Goal: Contribute content: Add original content to the website for others to see

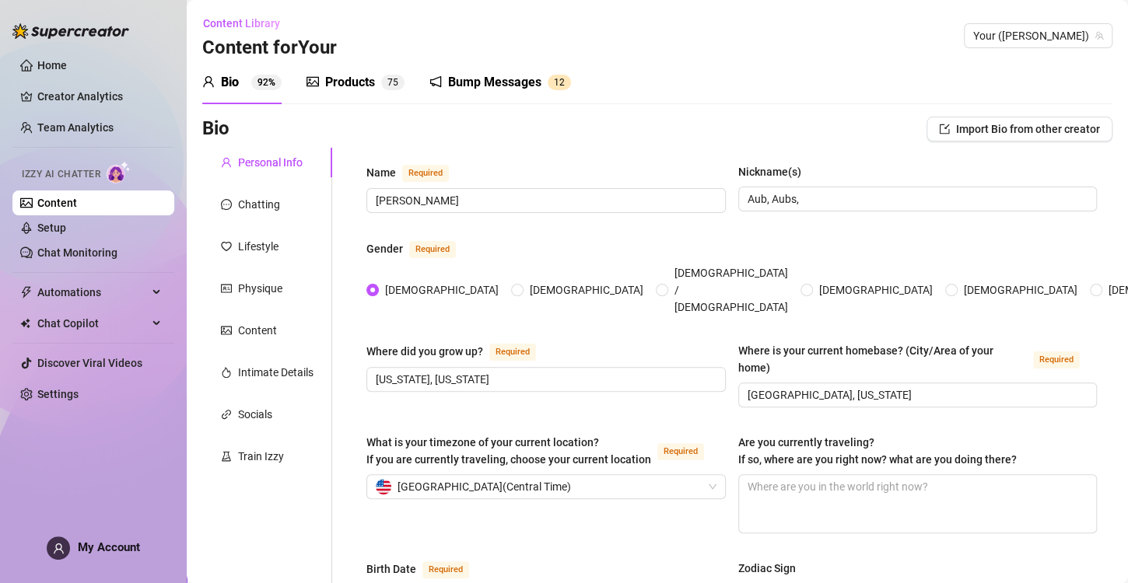
click at [342, 92] on div "Products 7 5" at bounding box center [355, 83] width 98 height 44
click at [347, 86] on div "Products" at bounding box center [350, 82] width 50 height 19
radio input "true"
type input "[DATE]"
click at [346, 68] on div "Products 7 5" at bounding box center [355, 83] width 98 height 44
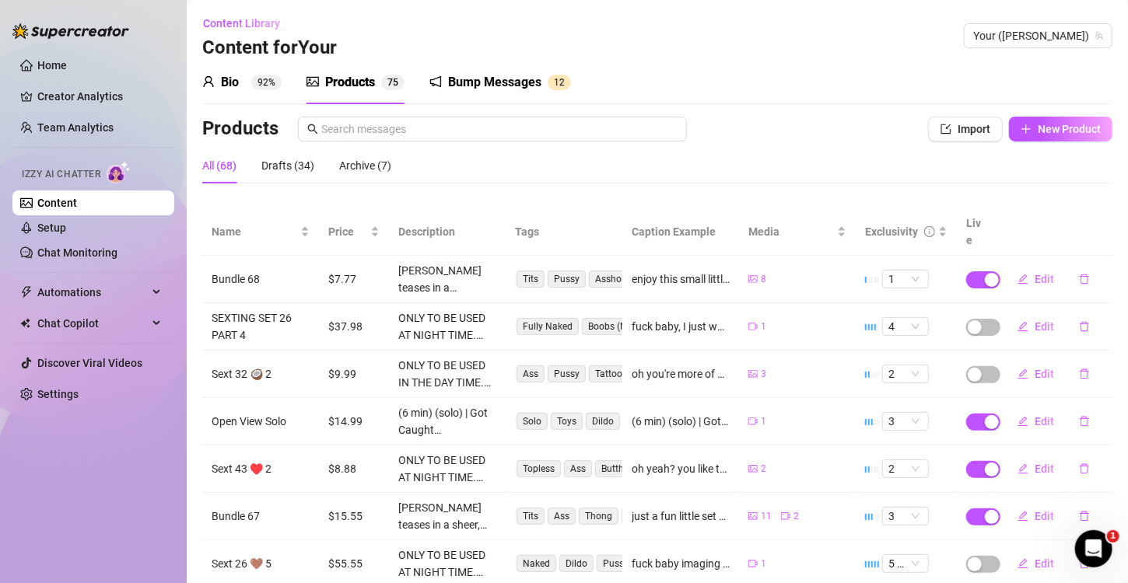
click at [1063, 142] on div "Products Import New Product" at bounding box center [657, 132] width 910 height 31
click at [1060, 136] on button "New Product" at bounding box center [1060, 129] width 103 height 25
type textarea "Type your message here..."
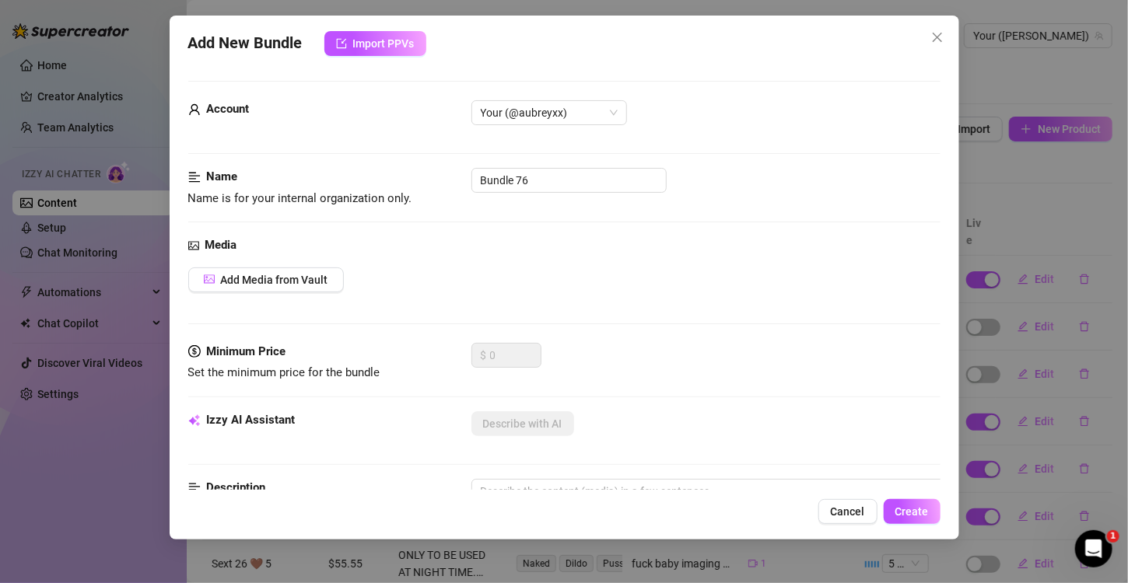
click at [304, 264] on div "Media Add Media from Vault" at bounding box center [564, 289] width 752 height 107
click at [298, 275] on span "Add Media from Vault" at bounding box center [274, 280] width 107 height 12
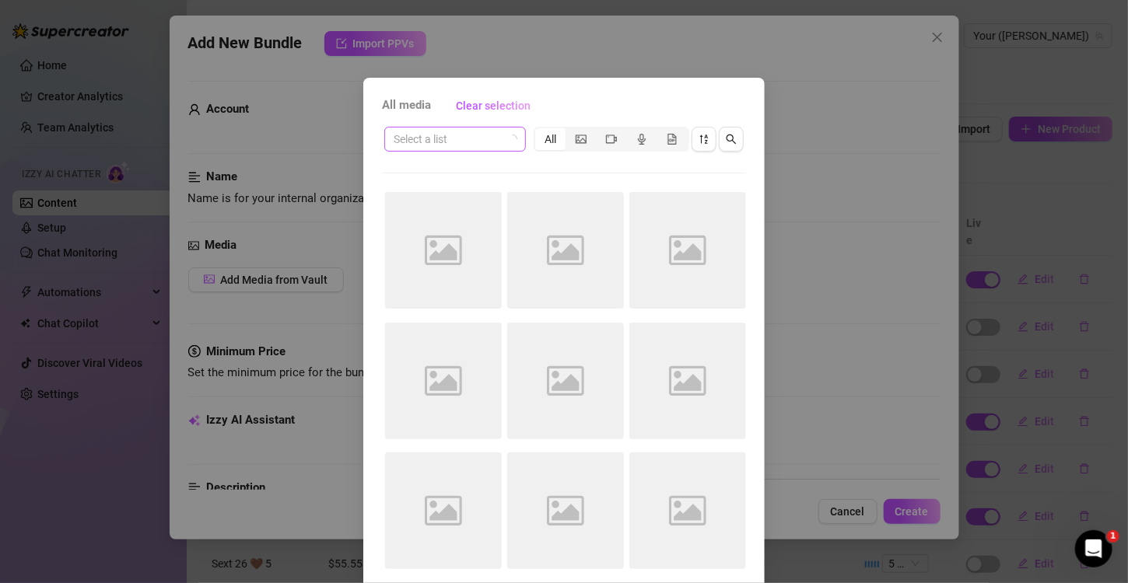
click at [506, 135] on icon "loading" at bounding box center [512, 139] width 12 height 12
click at [501, 142] on span at bounding box center [455, 139] width 123 height 23
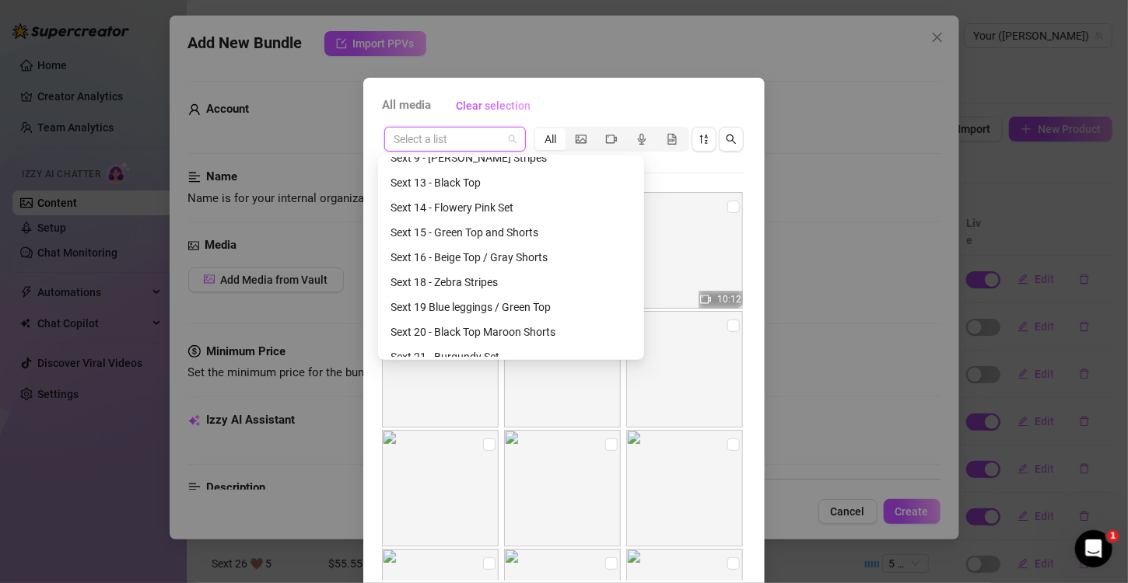
scroll to position [1745, 0]
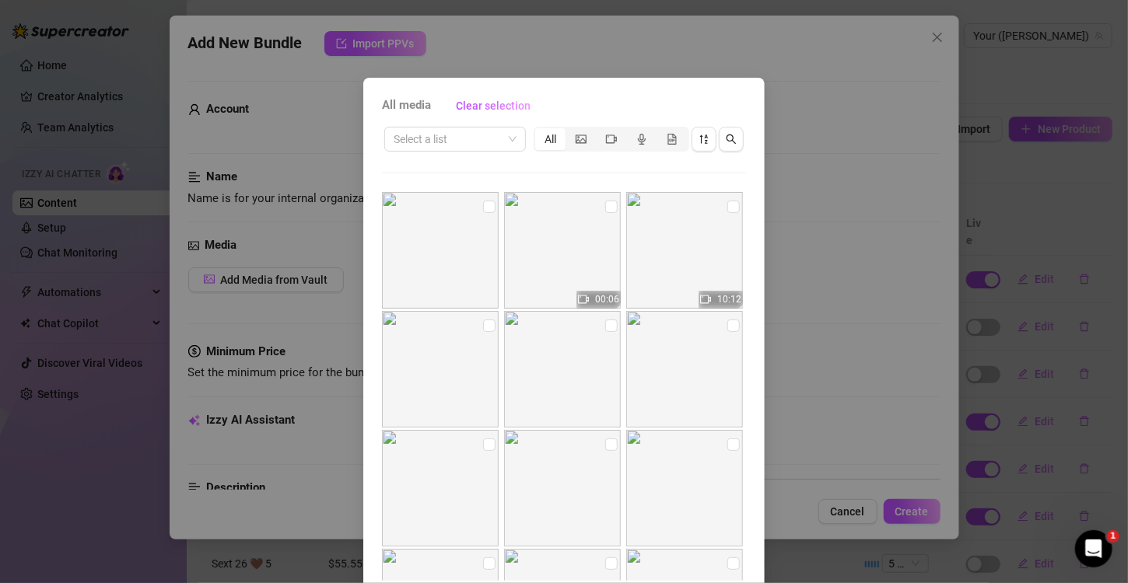
click at [552, 59] on div "All media Clear selection Select a list All 00:06 10:12 01:22 01:17 01:04 00:56…" at bounding box center [564, 291] width 1128 height 583
